Goal: Task Accomplishment & Management: Manage account settings

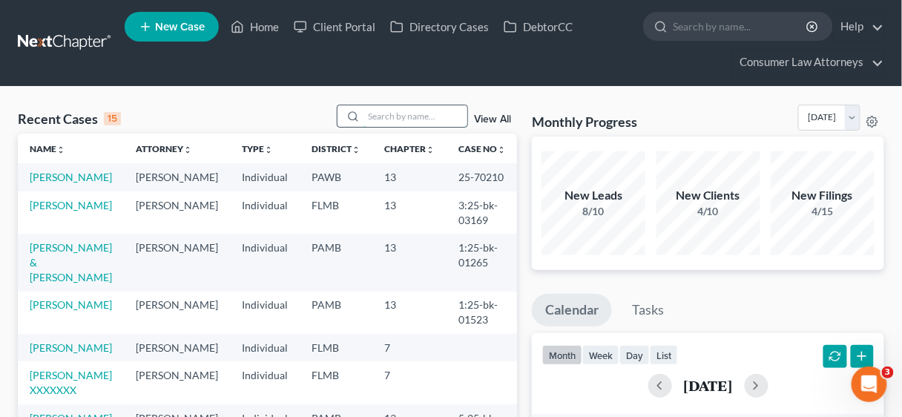
click at [379, 110] on input "search" at bounding box center [415, 116] width 104 height 22
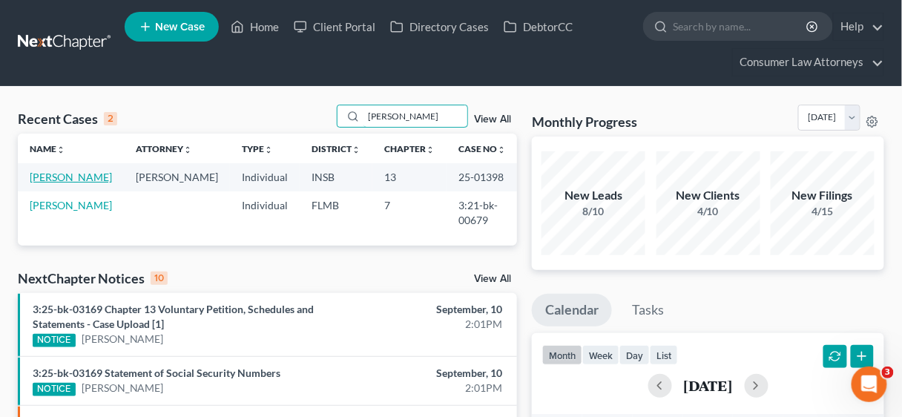
type input "[PERSON_NAME]"
click at [84, 171] on link "[PERSON_NAME]" at bounding box center [71, 177] width 82 height 13
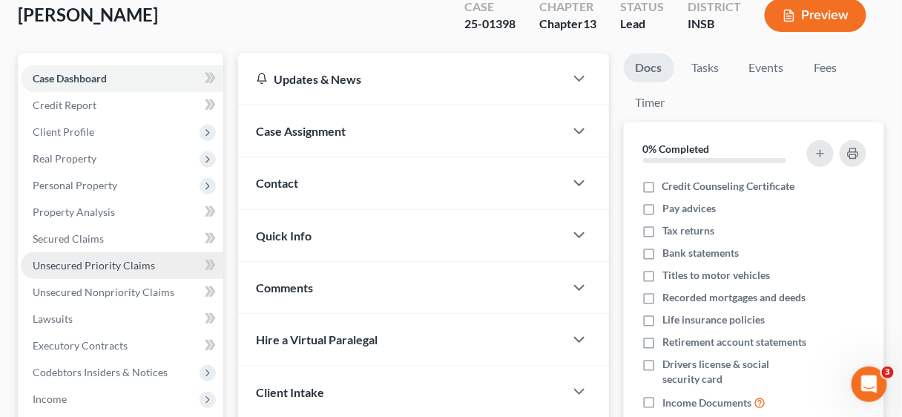
scroll to position [119, 0]
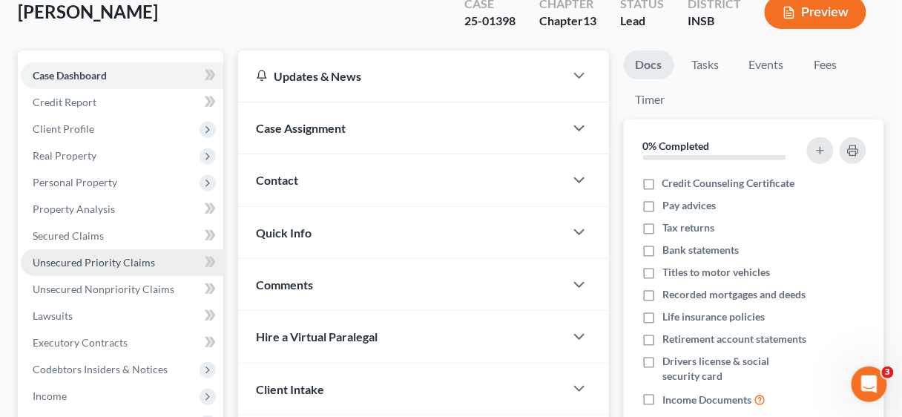
click at [131, 264] on span "Unsecured Priority Claims" at bounding box center [94, 262] width 122 height 13
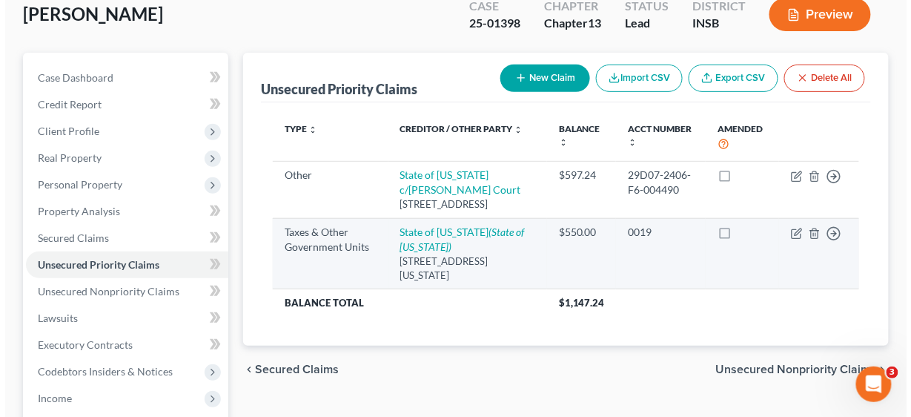
scroll to position [119, 0]
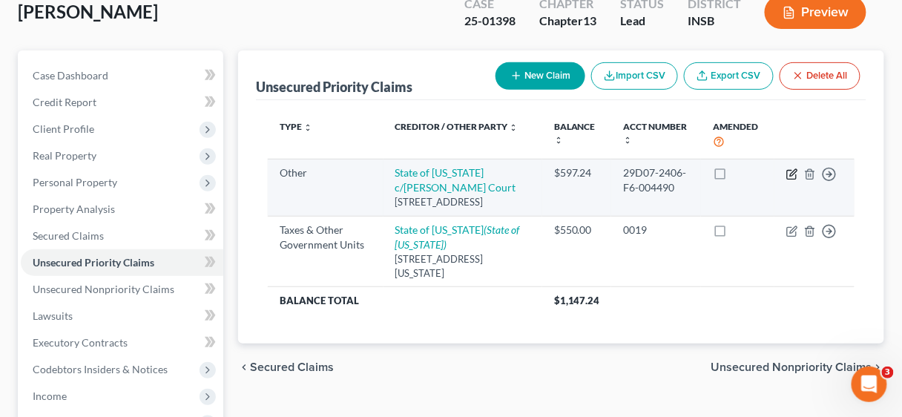
click at [790, 172] on icon "button" at bounding box center [792, 174] width 12 height 12
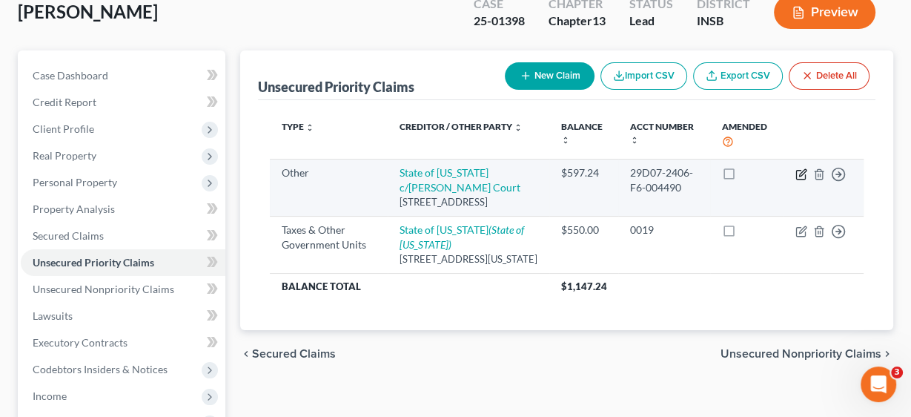
select select "9"
select select "15"
select select "0"
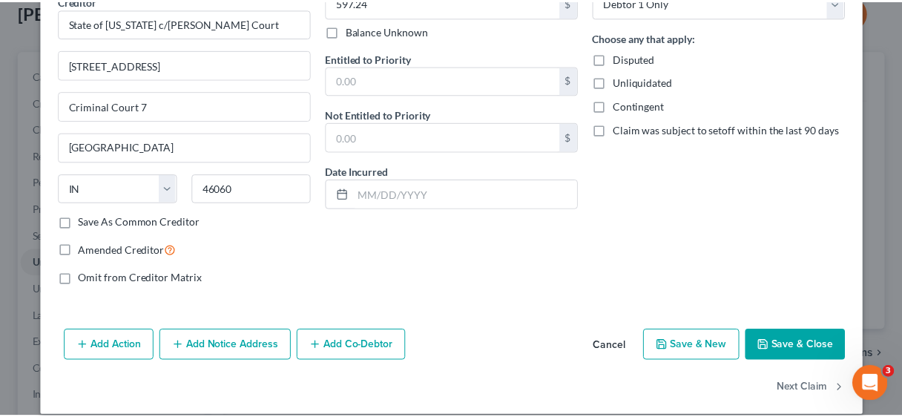
scroll to position [185, 0]
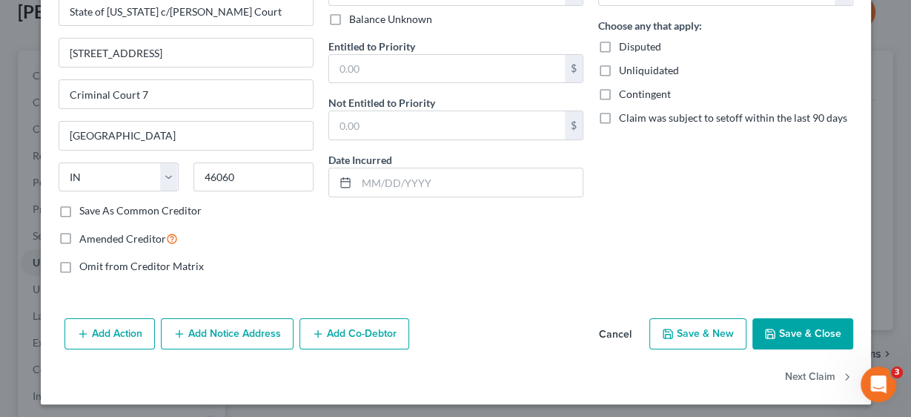
click at [790, 328] on button "Save & Close" at bounding box center [803, 333] width 101 height 31
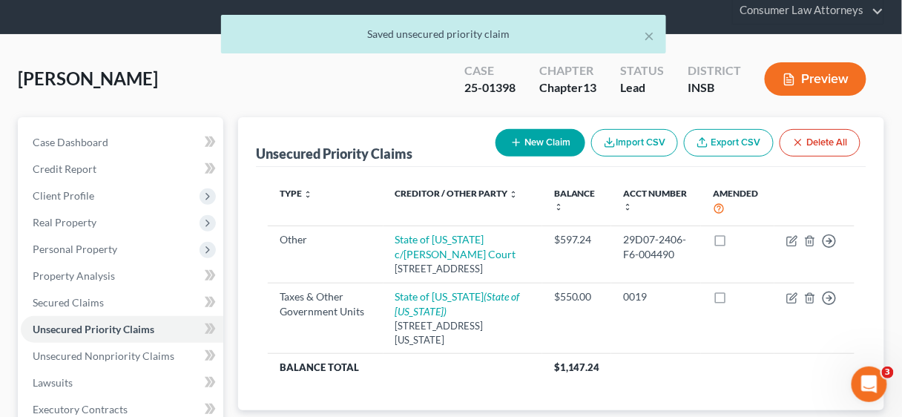
scroll to position [0, 0]
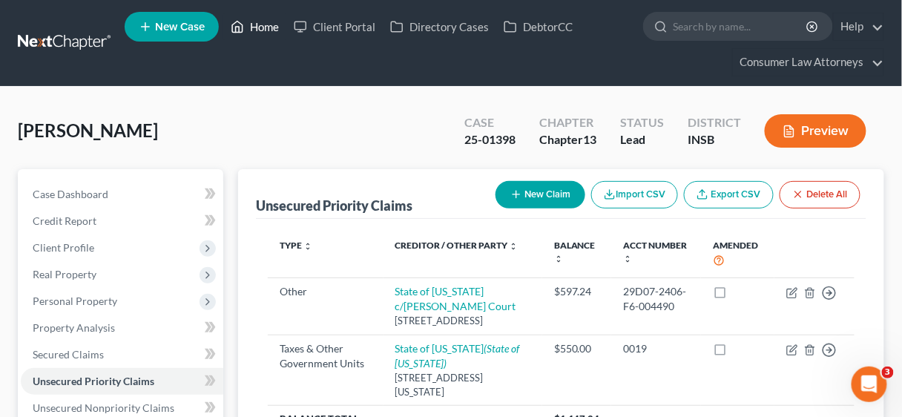
click at [266, 30] on link "Home" at bounding box center [254, 26] width 63 height 27
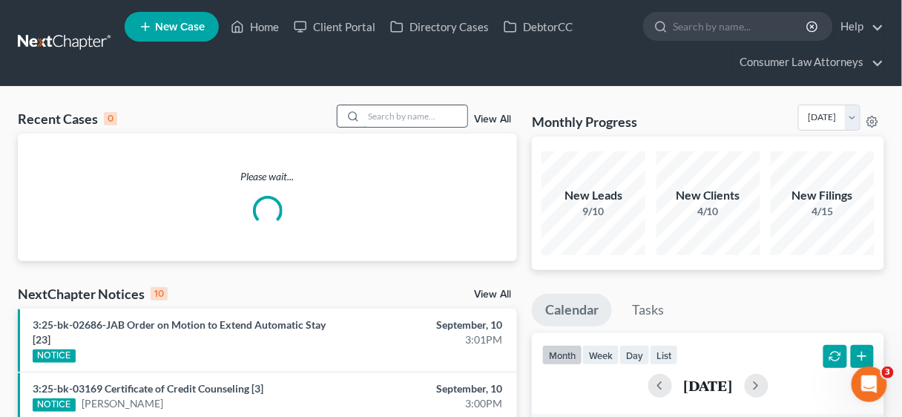
click at [399, 113] on input "search" at bounding box center [415, 116] width 104 height 22
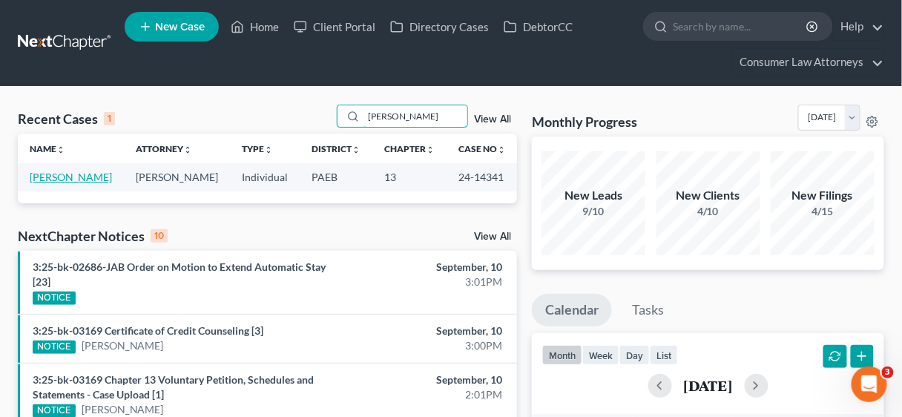
type input "[PERSON_NAME]"
click at [73, 179] on link "[PERSON_NAME]" at bounding box center [71, 177] width 82 height 13
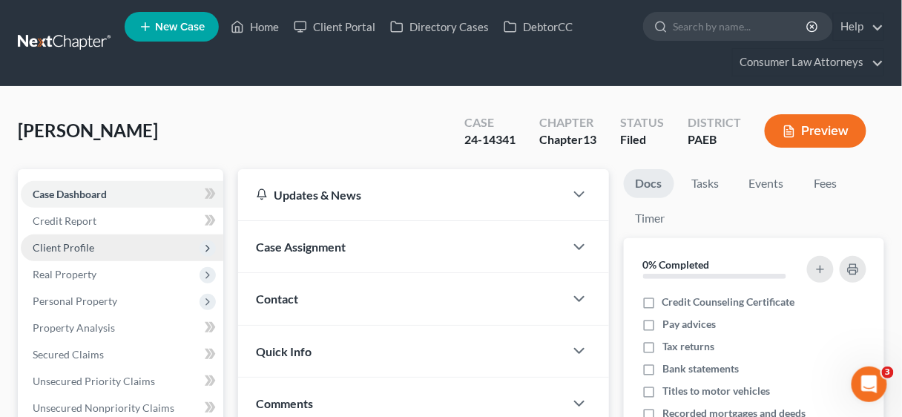
click at [73, 245] on span "Client Profile" at bounding box center [64, 247] width 62 height 13
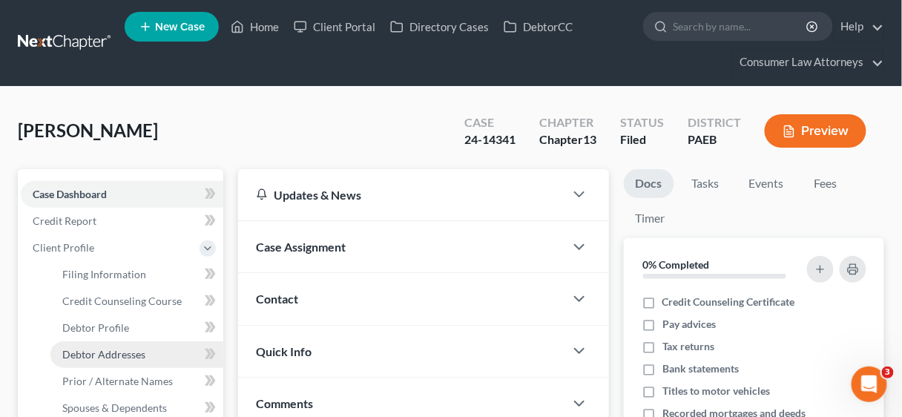
click at [96, 360] on link "Debtor Addresses" at bounding box center [136, 354] width 173 height 27
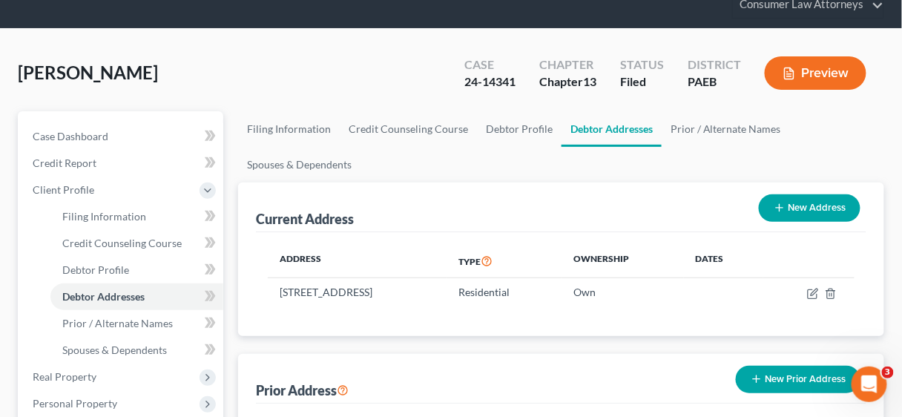
scroll to position [119, 0]
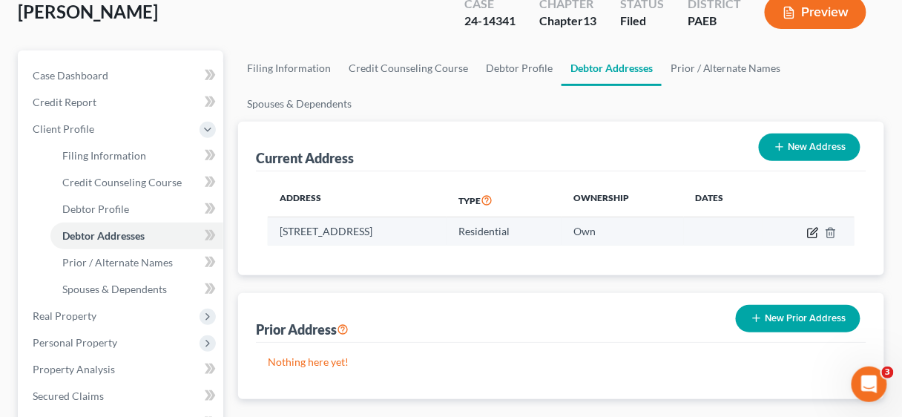
click at [809, 231] on icon "button" at bounding box center [813, 233] width 12 height 12
select select "39"
select select "47"
select select "0"
